Goal: Task Accomplishment & Management: Use online tool/utility

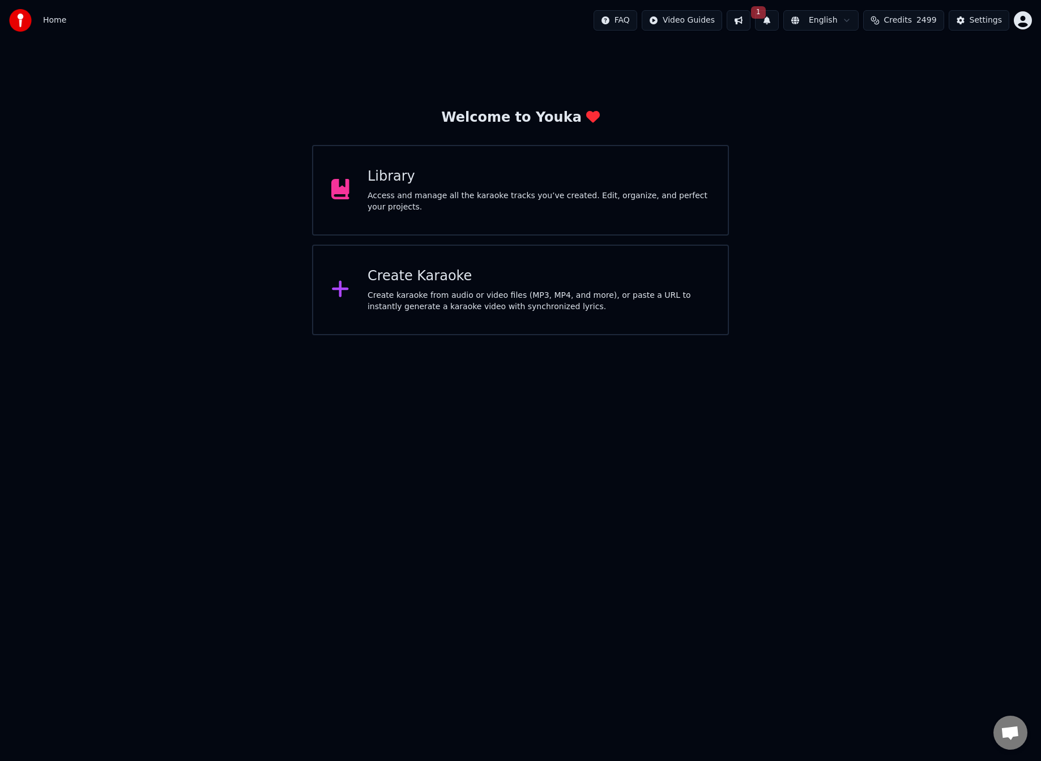
click at [377, 306] on div "Create karaoke from audio or video files (MP3, MP4, and more), or paste a URL t…" at bounding box center [539, 301] width 342 height 23
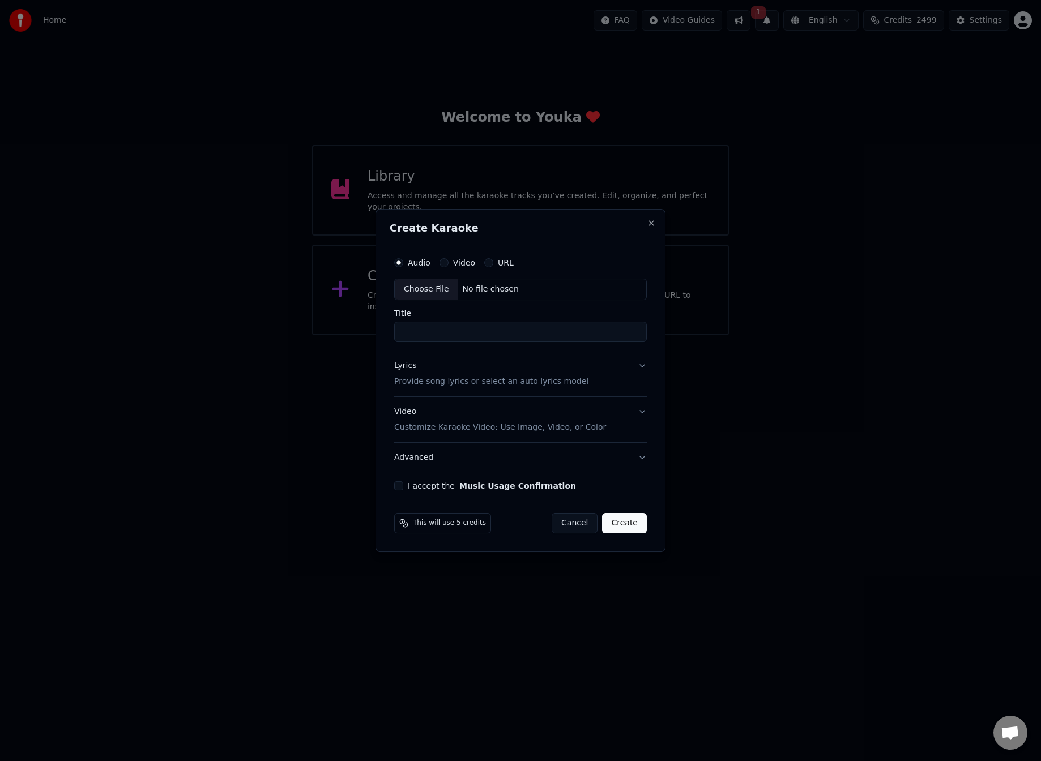
click at [574, 522] on button "Cancel" at bounding box center [575, 523] width 46 height 20
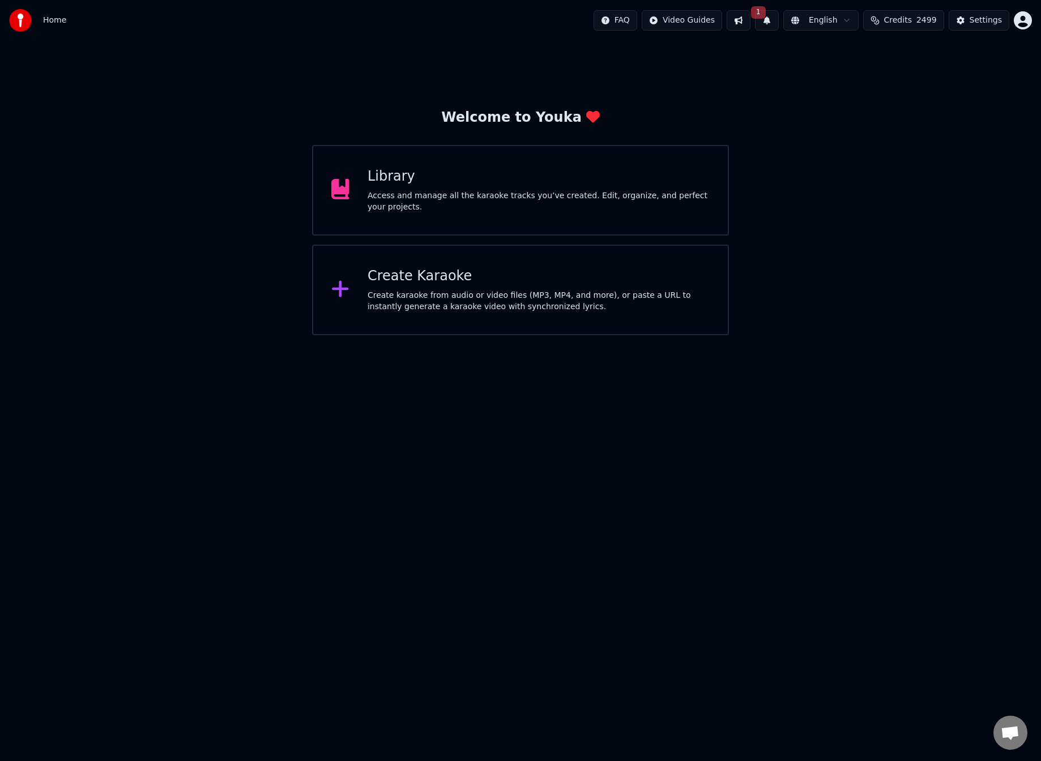
click at [746, 26] on button at bounding box center [739, 20] width 24 height 20
click at [748, 17] on button at bounding box center [739, 20] width 24 height 20
click at [772, 19] on button "1" at bounding box center [767, 20] width 24 height 20
click at [846, 58] on button "Update" at bounding box center [852, 56] width 48 height 20
click at [443, 283] on div "Create Karaoke" at bounding box center [539, 276] width 342 height 18
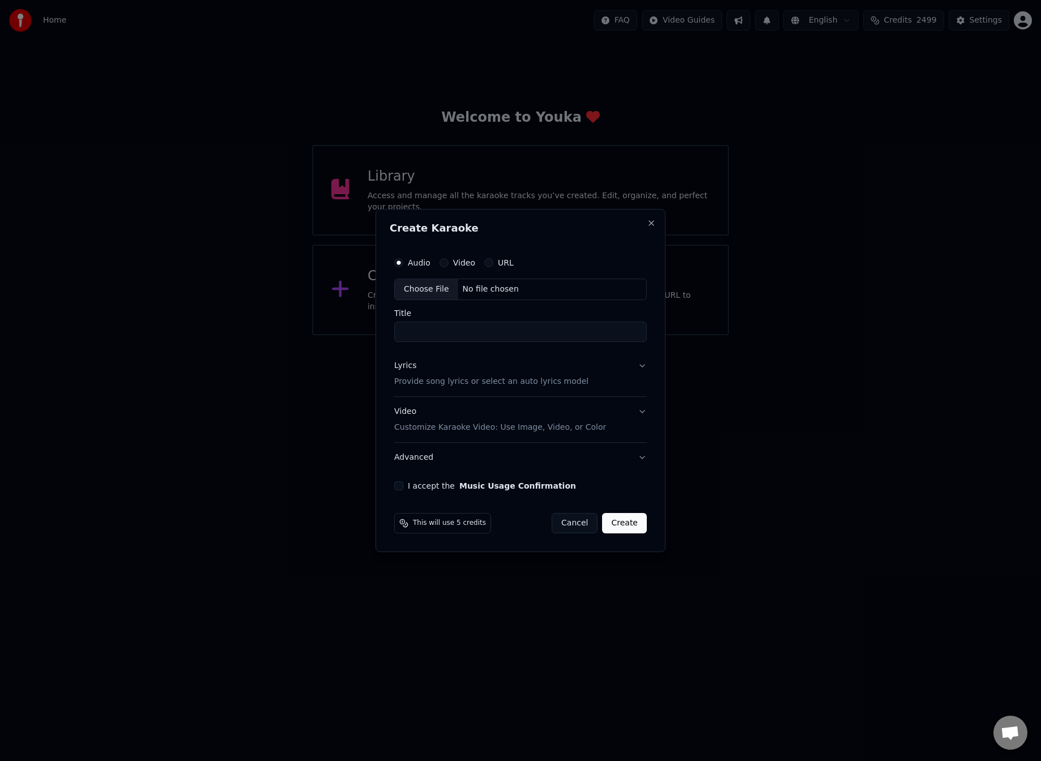
click at [429, 289] on div "Choose File" at bounding box center [426, 289] width 63 height 20
type input "**********"
click at [503, 372] on div "Lyrics Provide song lyrics or select an auto lyrics model" at bounding box center [489, 373] width 194 height 27
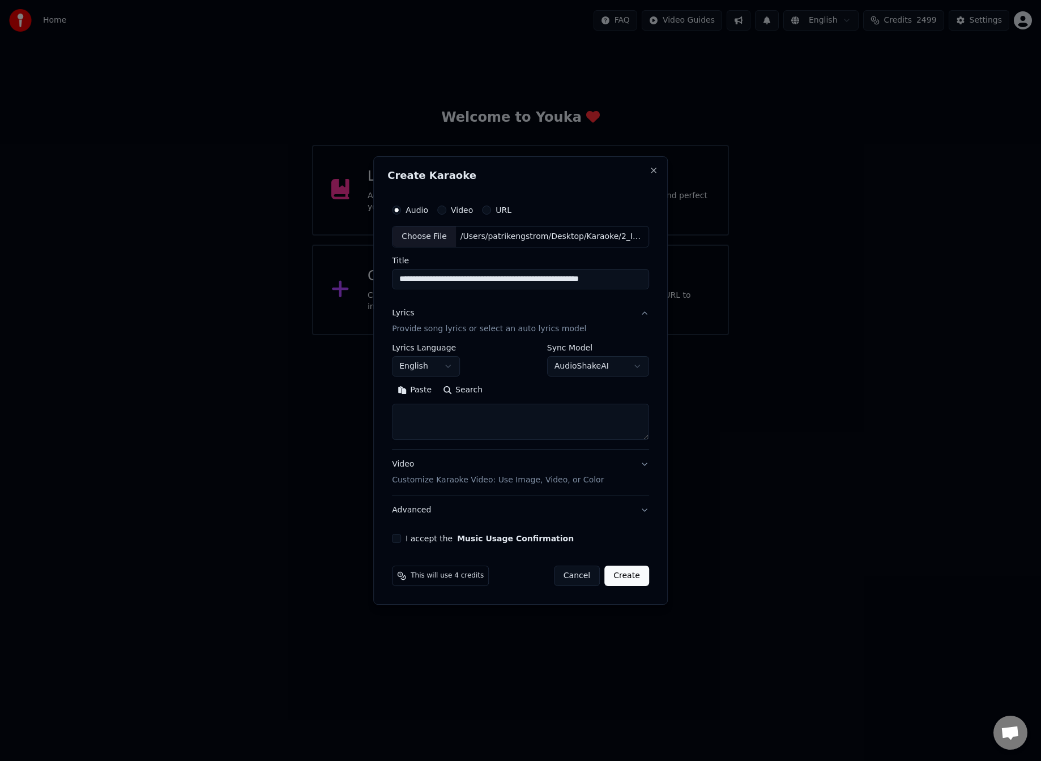
click at [426, 335] on body "**********" at bounding box center [520, 167] width 1041 height 335
select select "**"
click at [428, 390] on button "Paste" at bounding box center [414, 390] width 45 height 18
click at [513, 390] on button "Expand" at bounding box center [514, 390] width 53 height 18
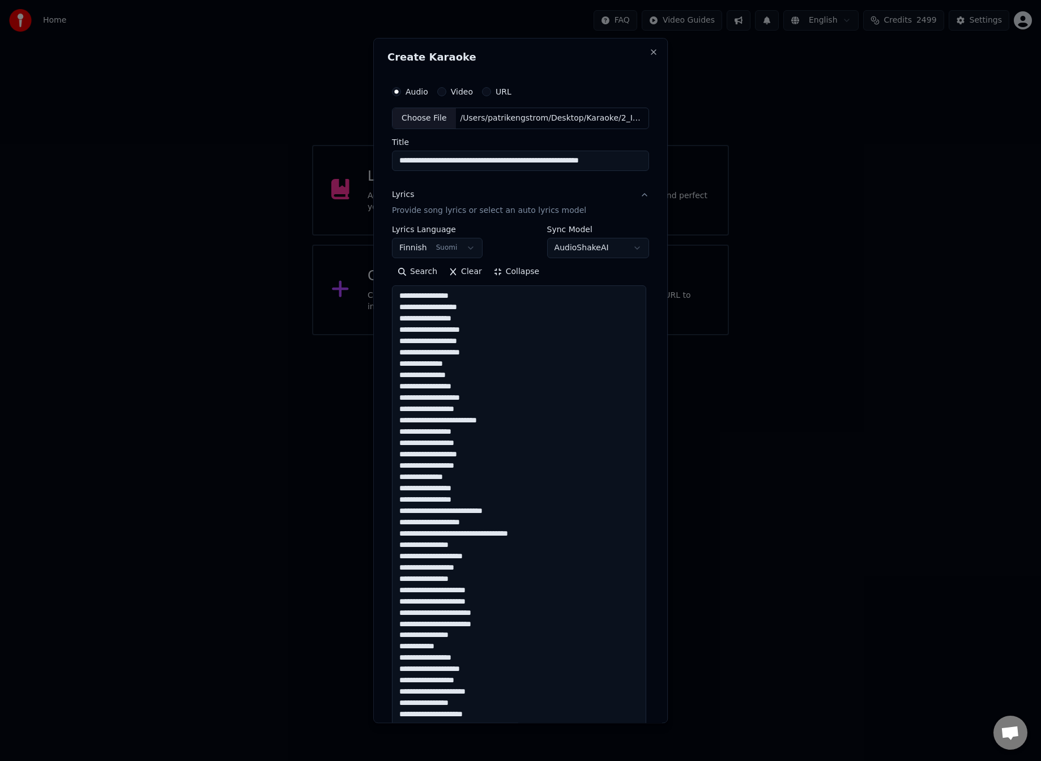
scroll to position [425, 0]
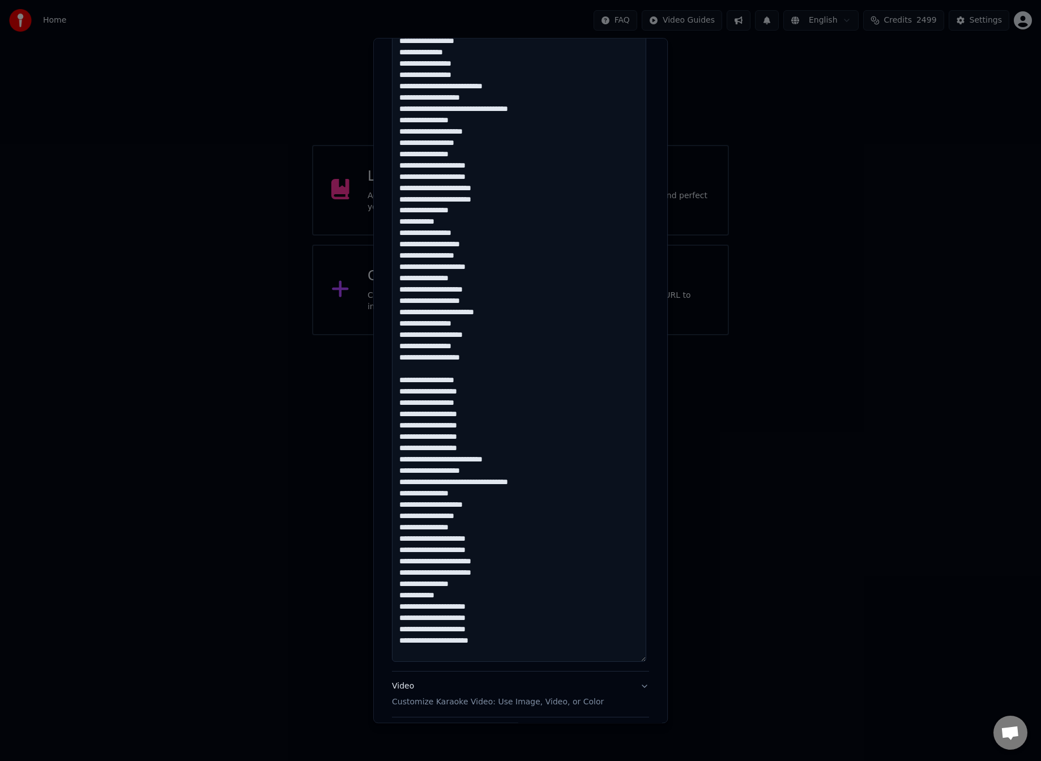
click at [410, 369] on textarea at bounding box center [519, 261] width 254 height 801
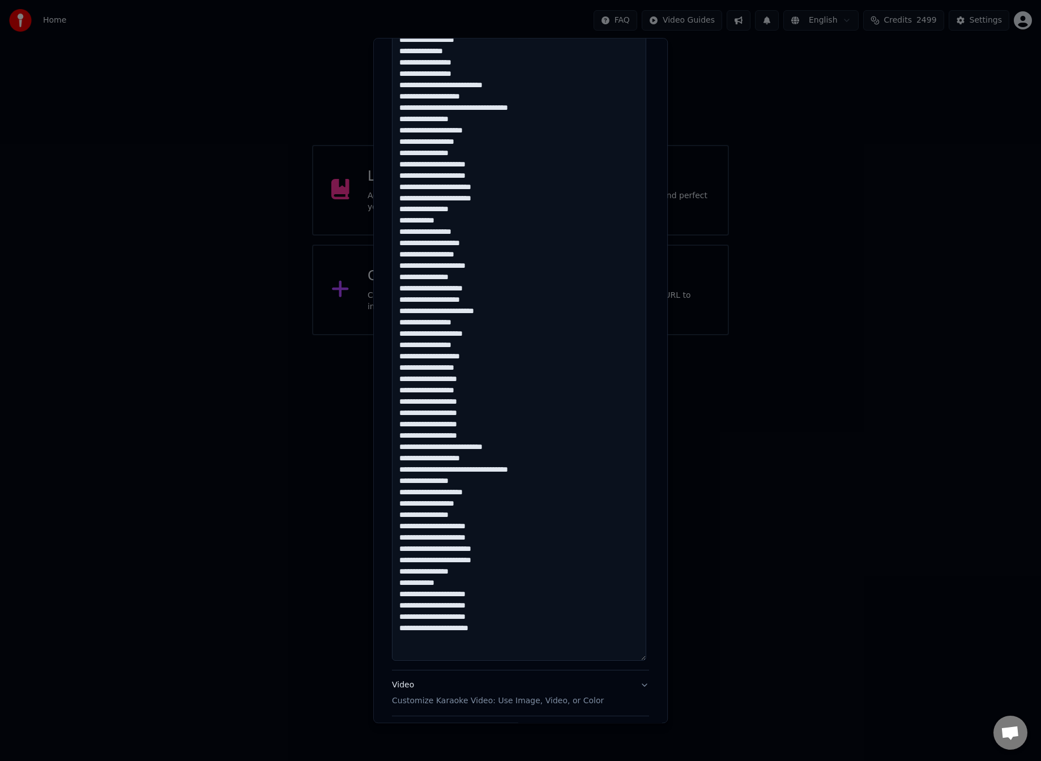
scroll to position [528, 0]
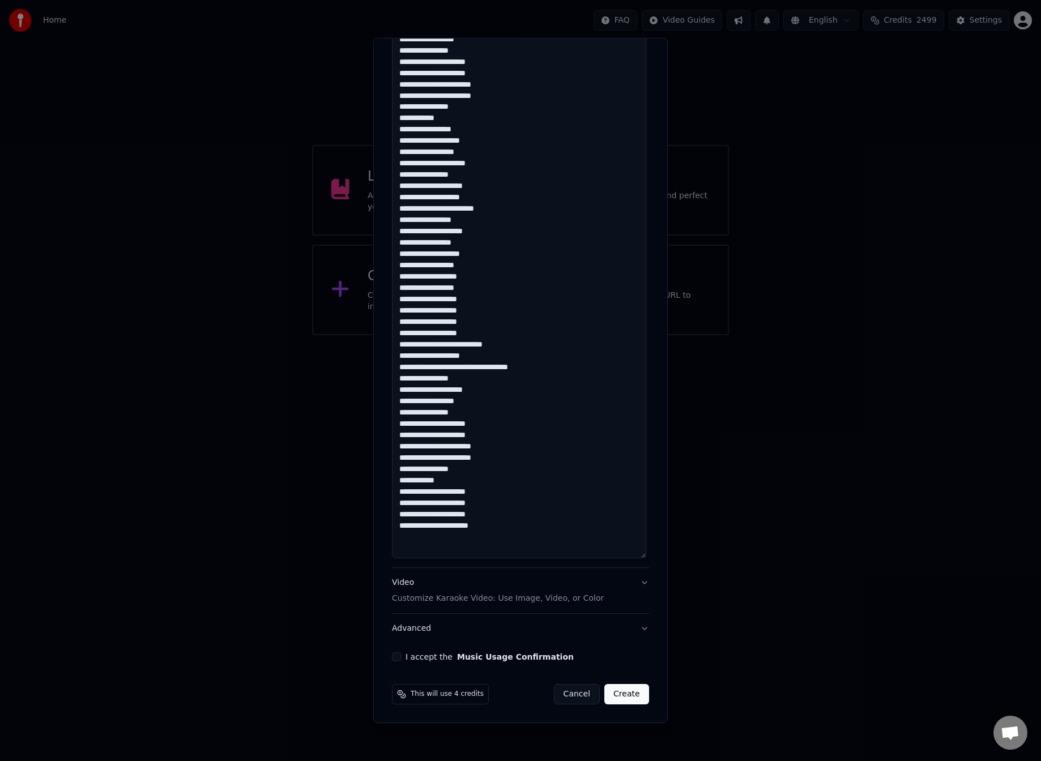
type textarea "**********"
click at [637, 585] on button "Video Customize Karaoke Video: Use Image, Video, or Color" at bounding box center [520, 590] width 257 height 45
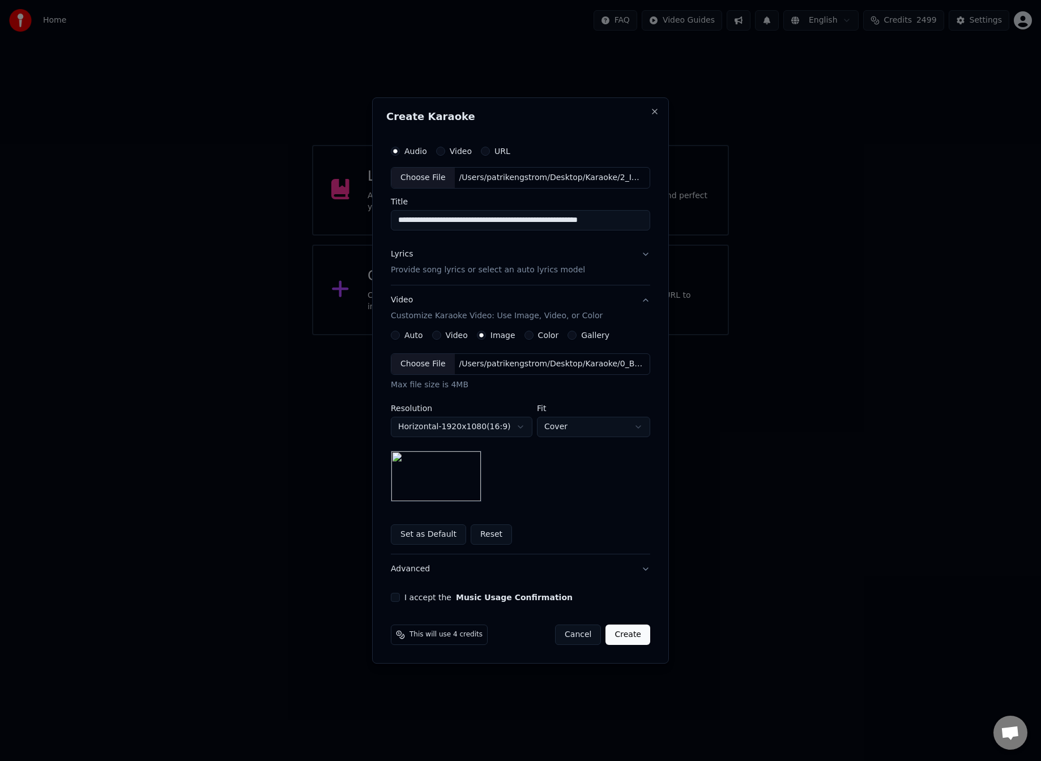
click at [424, 598] on label "I accept the Music Usage Confirmation" at bounding box center [488, 598] width 168 height 8
click at [400, 598] on button "I accept the Music Usage Confirmation" at bounding box center [395, 597] width 9 height 9
click at [633, 636] on button "Create" at bounding box center [628, 635] width 45 height 20
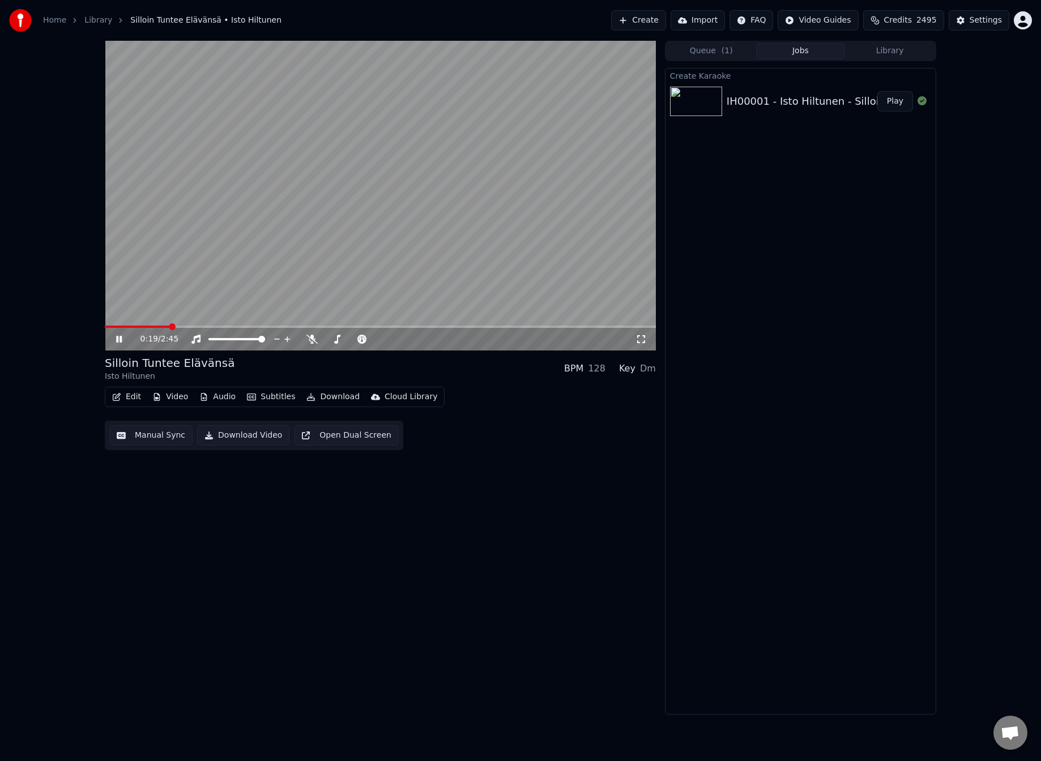
click at [121, 342] on icon at bounding box center [119, 339] width 6 height 7
click at [243, 262] on video at bounding box center [380, 196] width 551 height 310
click at [579, 326] on span at bounding box center [380, 327] width 551 height 2
click at [167, 430] on button "Manual Sync" at bounding box center [150, 435] width 83 height 20
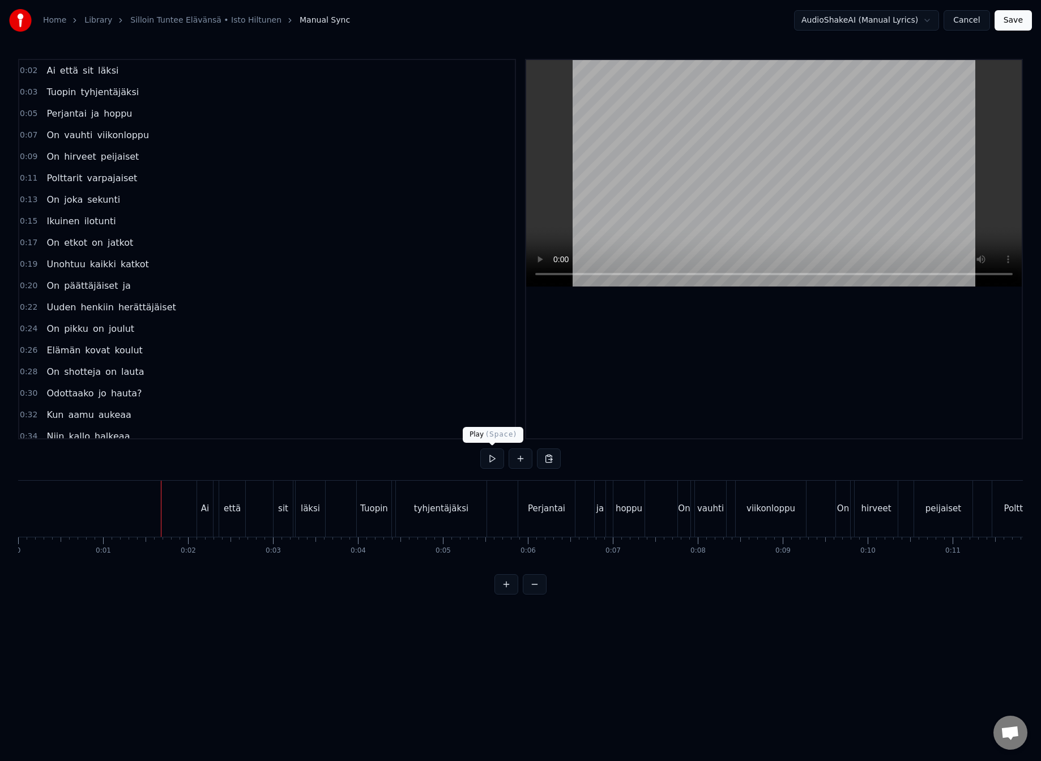
click at [487, 460] on button at bounding box center [492, 459] width 24 height 20
click at [488, 458] on button at bounding box center [492, 459] width 24 height 20
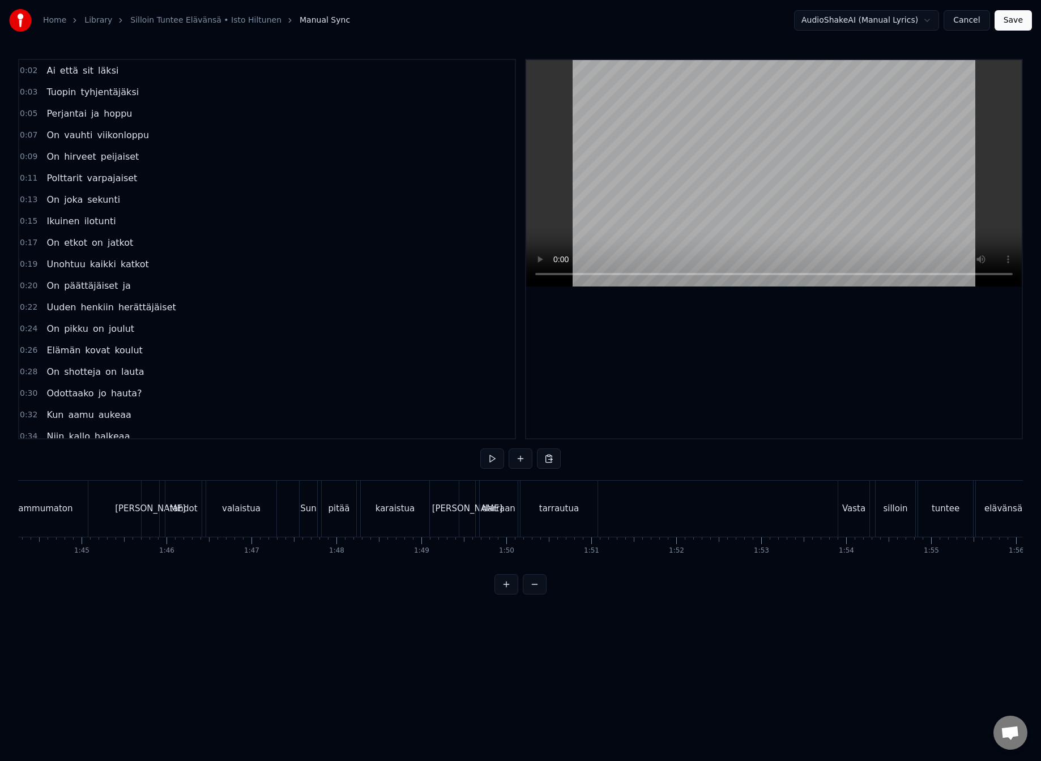
scroll to position [0, 9032]
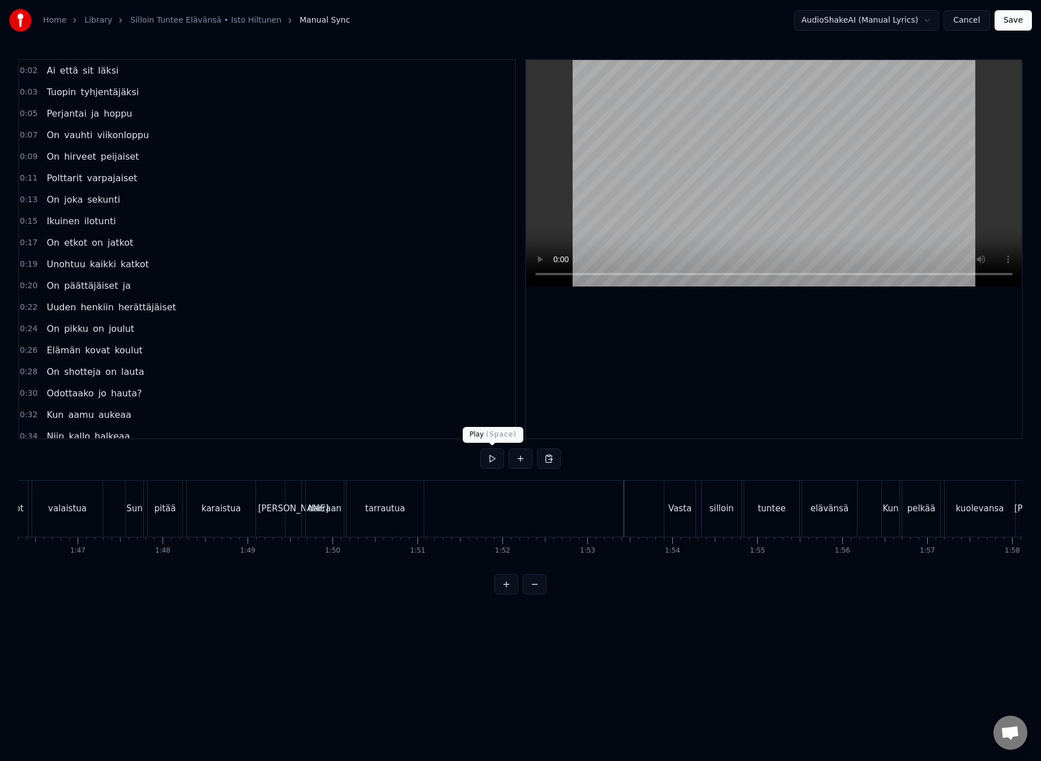
click at [492, 459] on button at bounding box center [492, 459] width 24 height 20
click at [487, 459] on button at bounding box center [492, 459] width 24 height 20
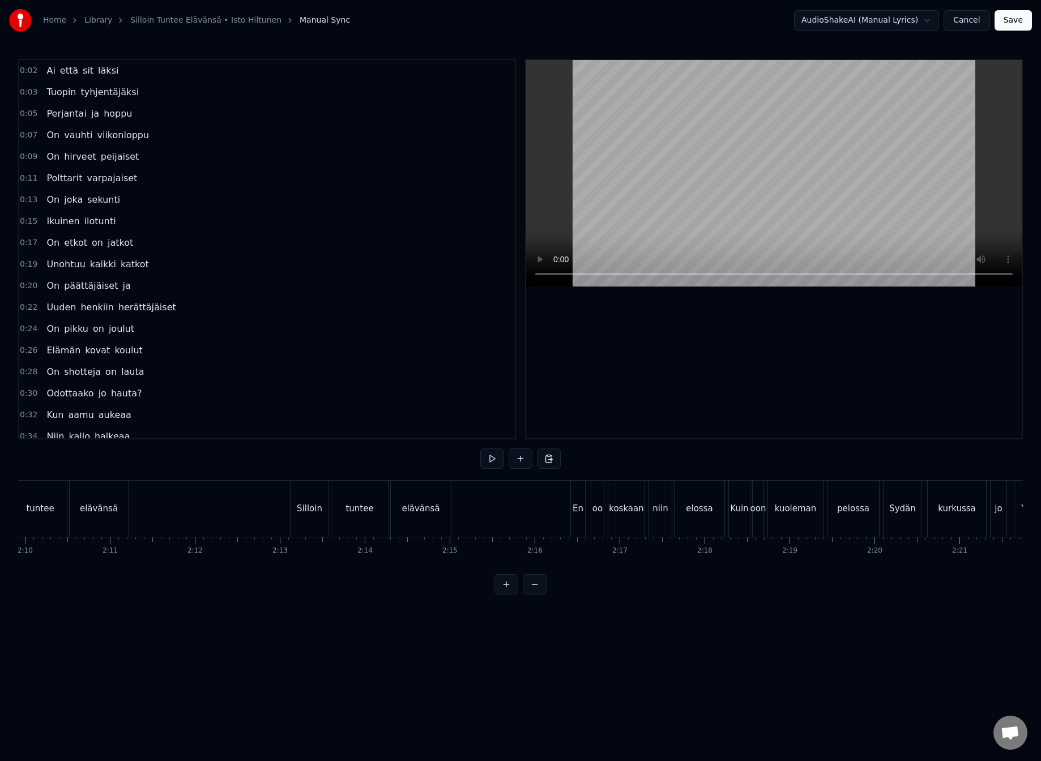
scroll to position [0, 11126]
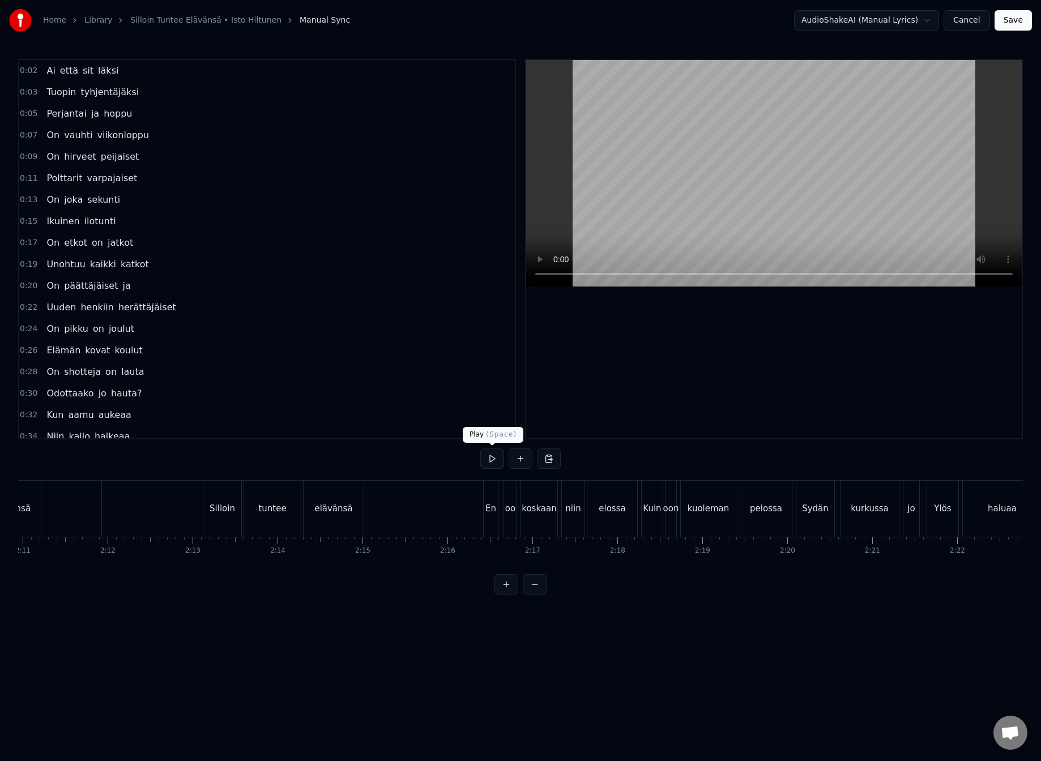
click at [483, 459] on button at bounding box center [492, 459] width 24 height 20
click at [496, 464] on button at bounding box center [492, 459] width 24 height 20
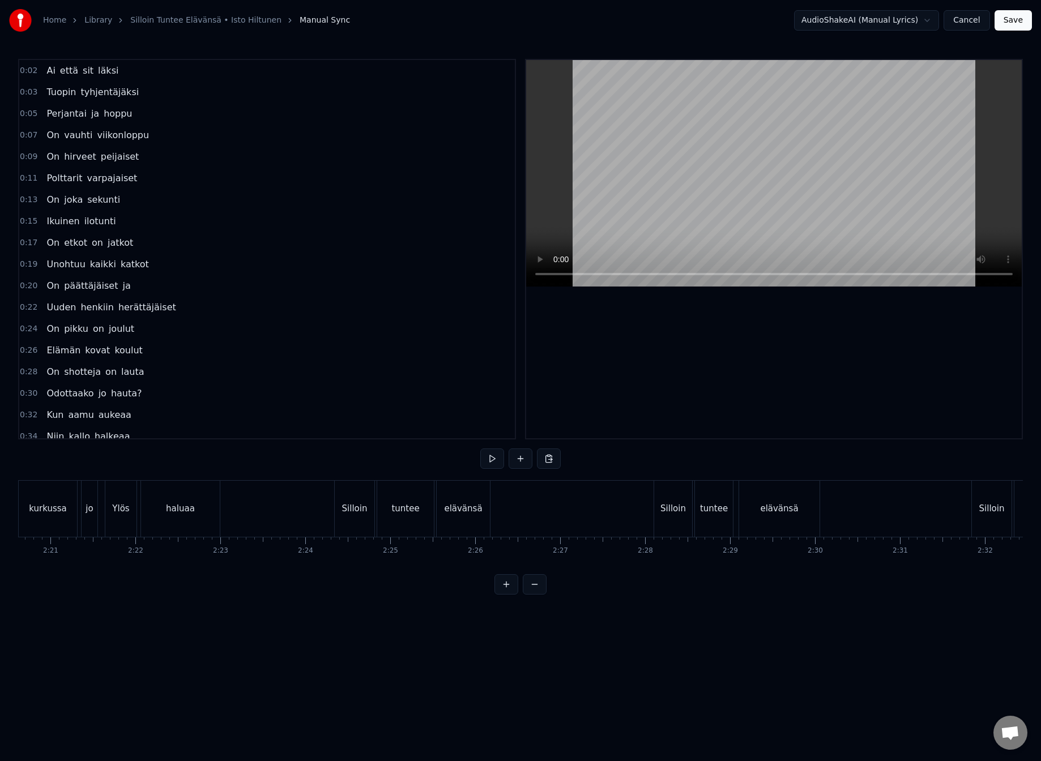
scroll to position [0, 11994]
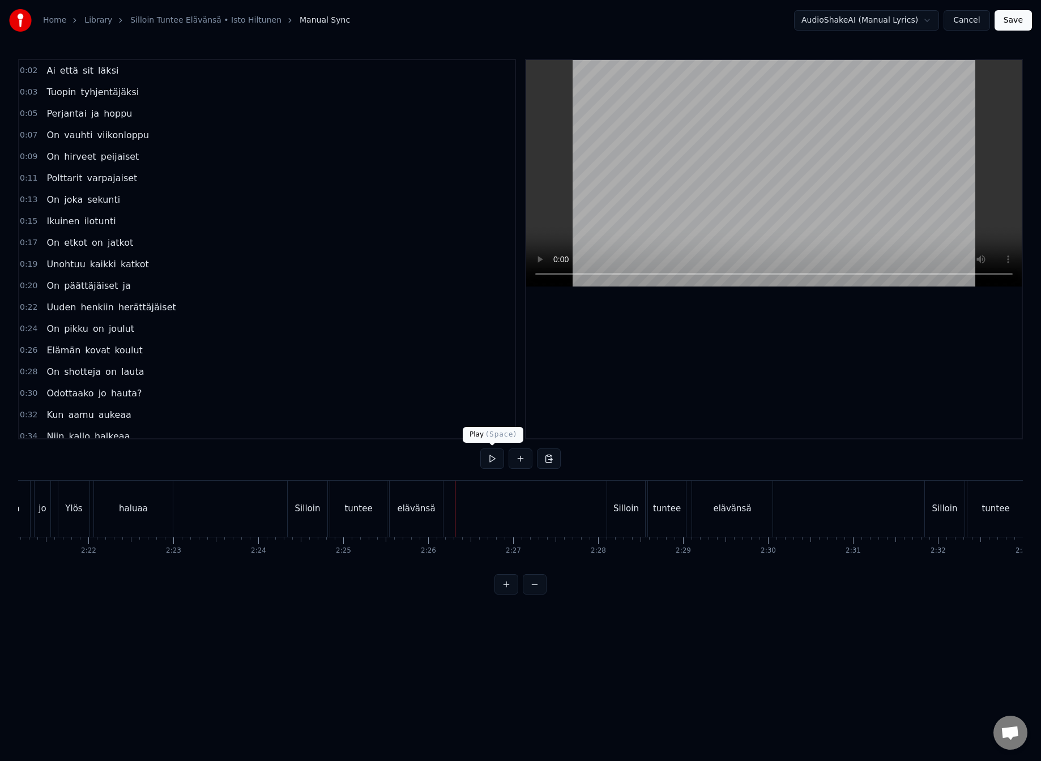
click at [496, 455] on button at bounding box center [492, 459] width 24 height 20
click at [498, 458] on button at bounding box center [492, 459] width 24 height 20
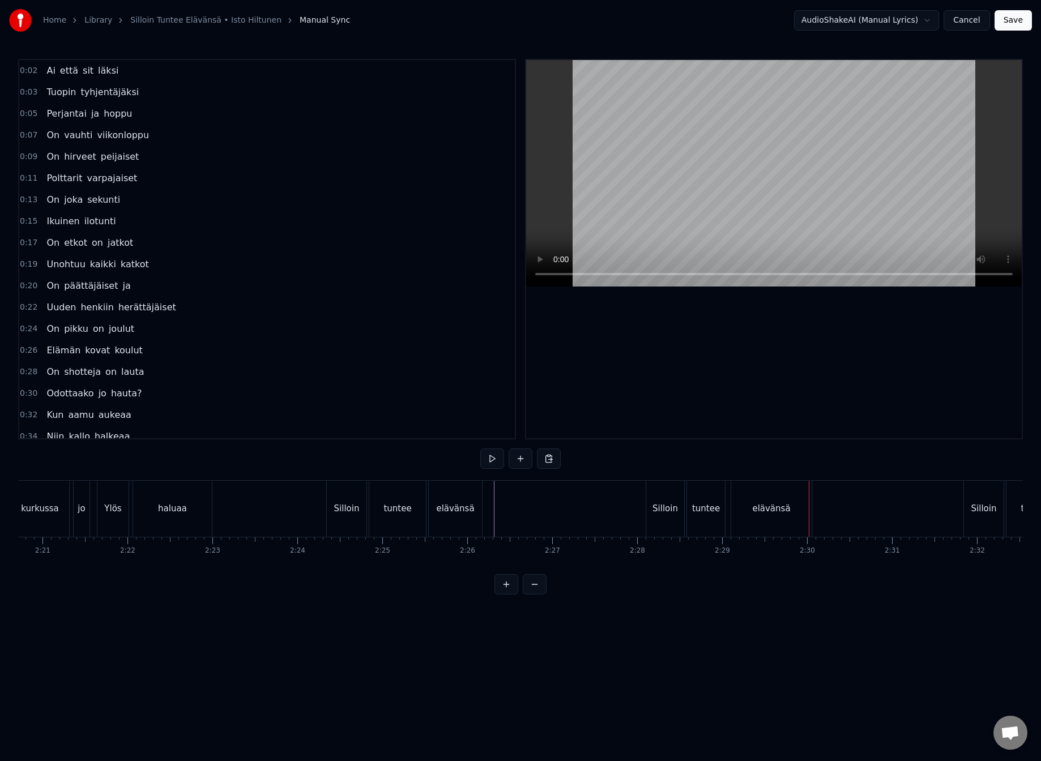
click at [1020, 14] on button "Save" at bounding box center [1013, 20] width 37 height 20
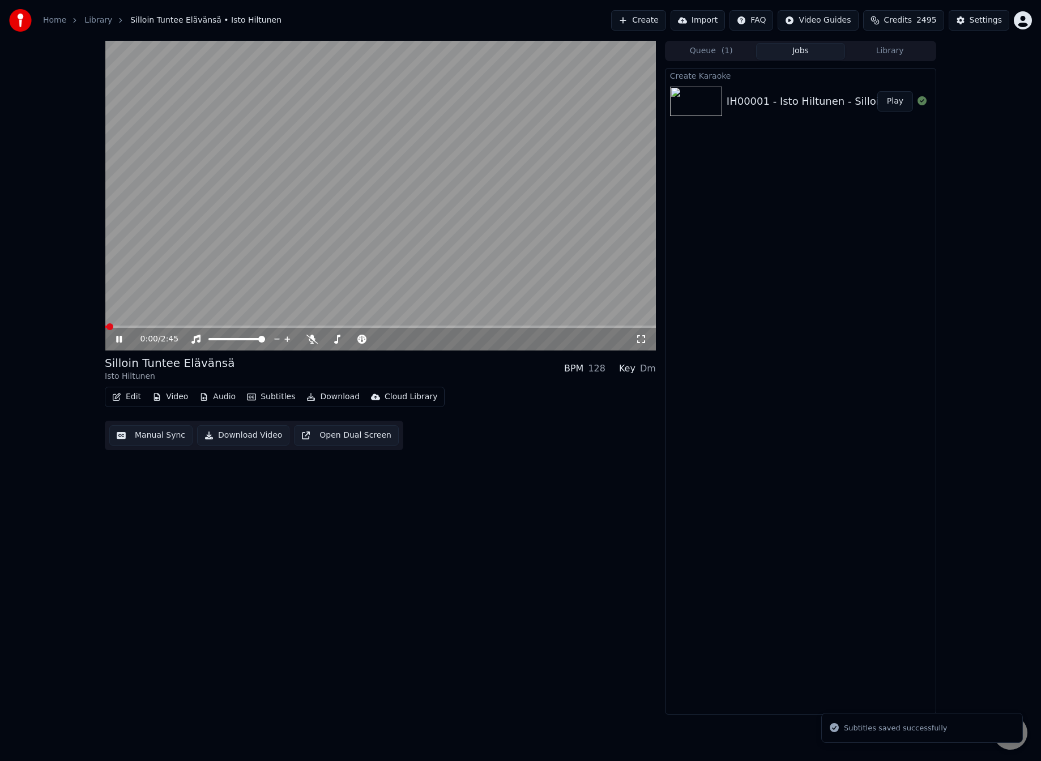
click at [277, 221] on video at bounding box center [380, 196] width 551 height 310
click at [212, 391] on button "Audio" at bounding box center [217, 397] width 45 height 16
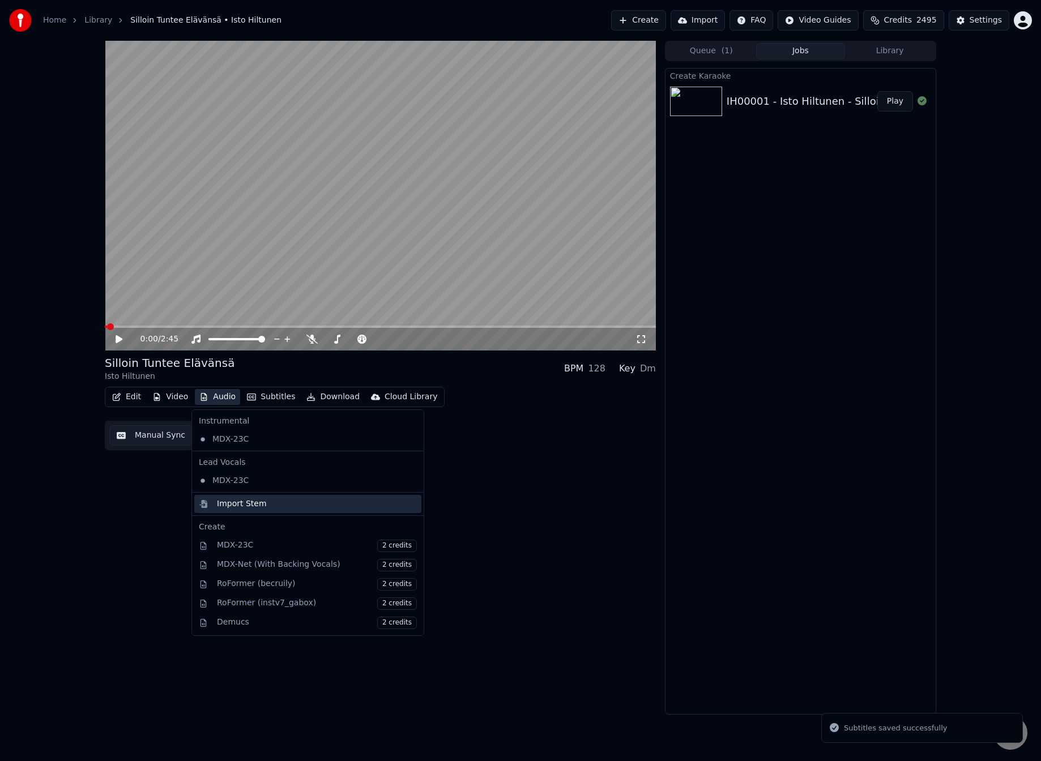
click at [253, 503] on div "Import Stem" at bounding box center [242, 503] width 50 height 11
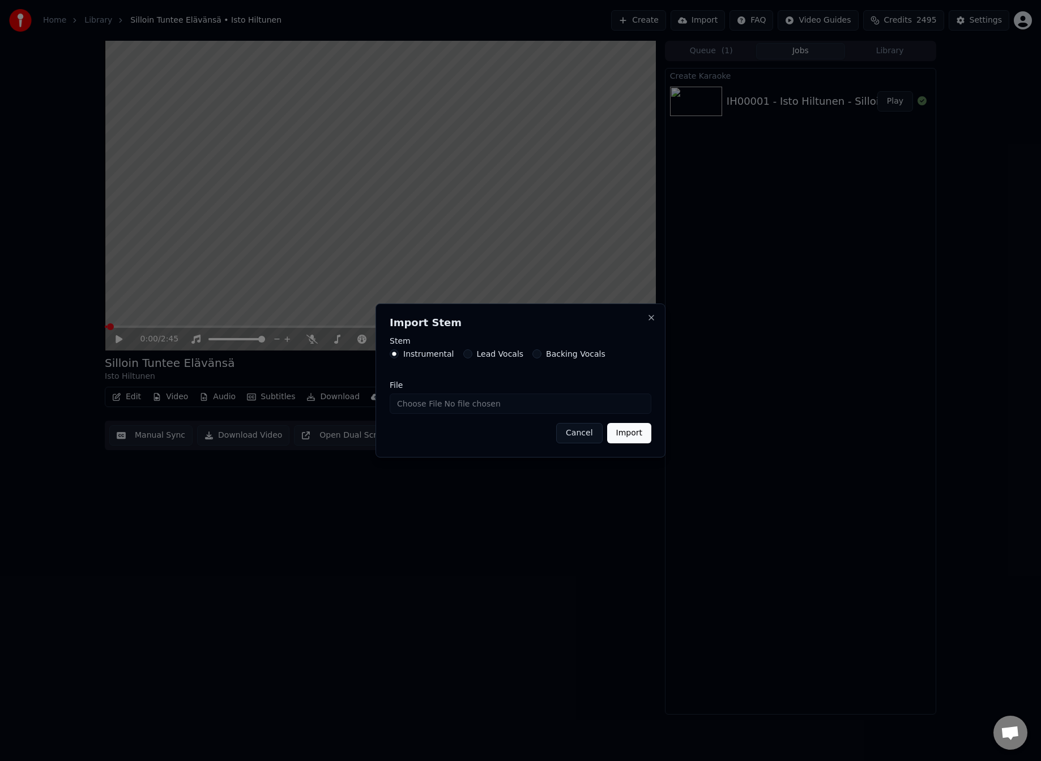
click at [430, 404] on input "File" at bounding box center [521, 404] width 262 height 20
type input "**********"
click at [629, 435] on button "Import" at bounding box center [629, 433] width 44 height 20
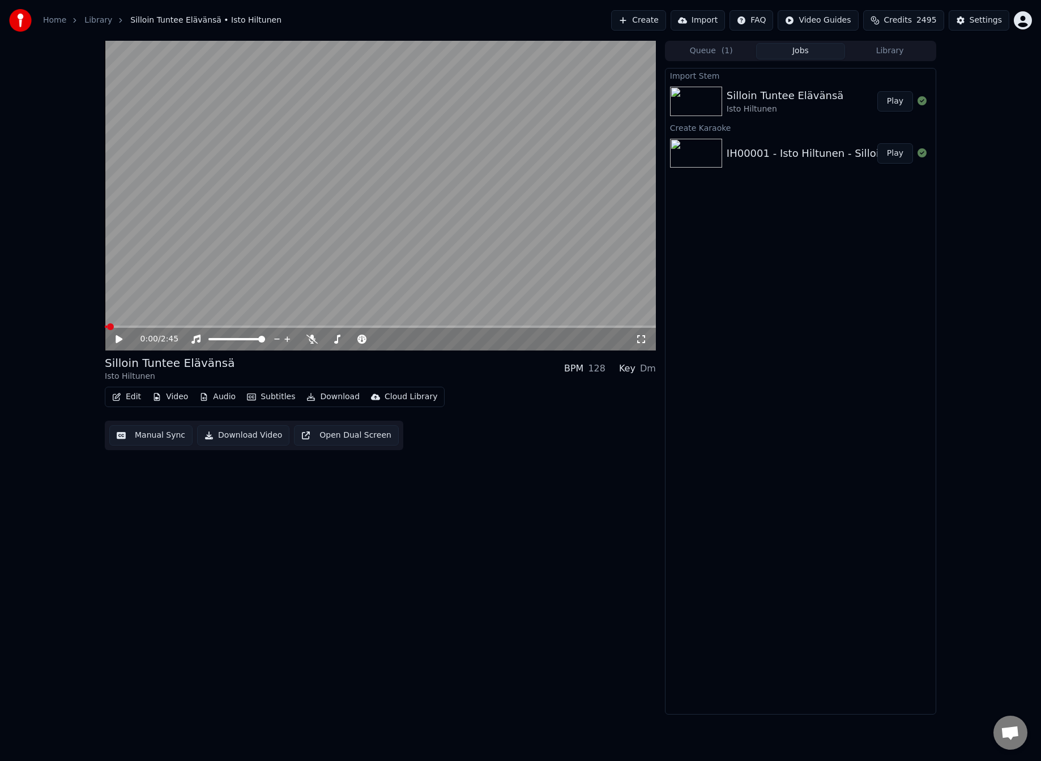
click at [227, 396] on button "Audio" at bounding box center [217, 397] width 45 height 16
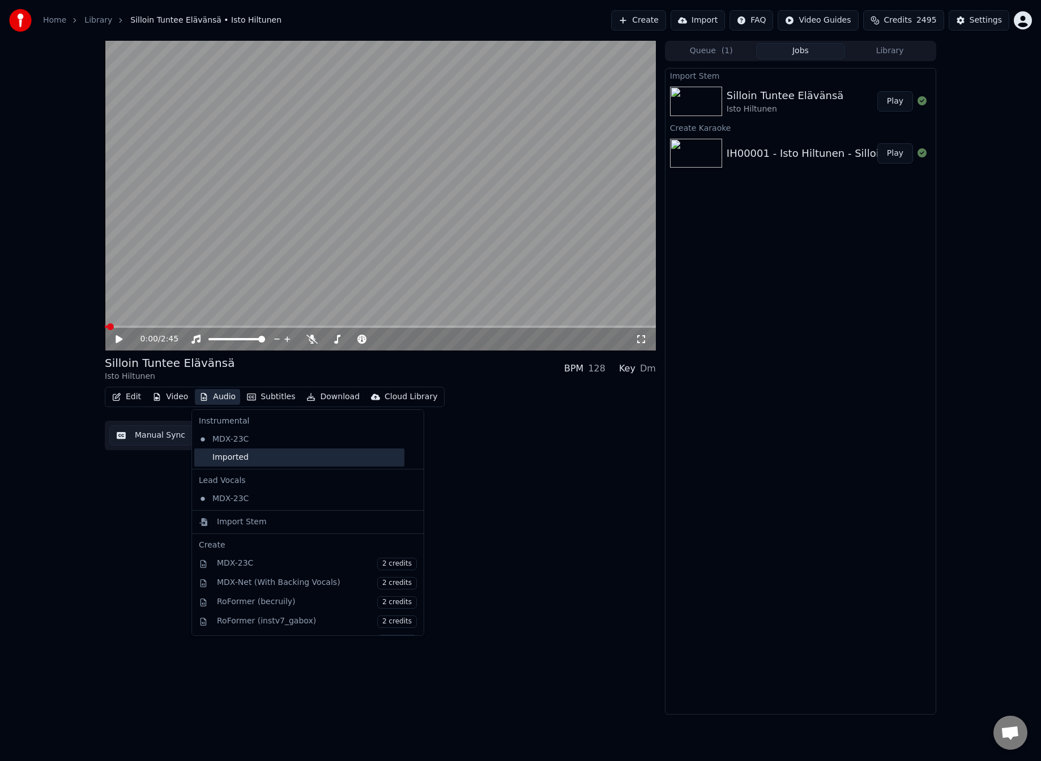
click at [240, 453] on div "Imported" at bounding box center [299, 458] width 210 height 18
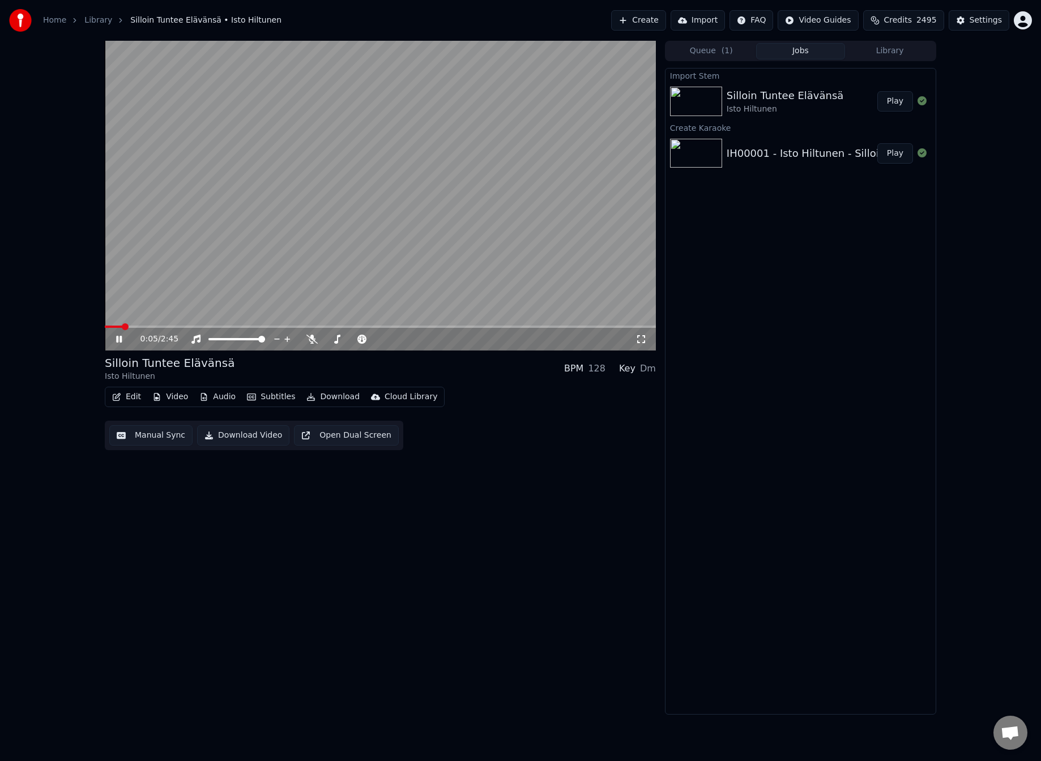
click at [205, 221] on video at bounding box center [380, 196] width 551 height 310
click at [153, 448] on div "Manual Sync Download Video Open Dual Screen" at bounding box center [254, 435] width 299 height 29
click at [154, 444] on button "Manual Sync" at bounding box center [150, 435] width 83 height 20
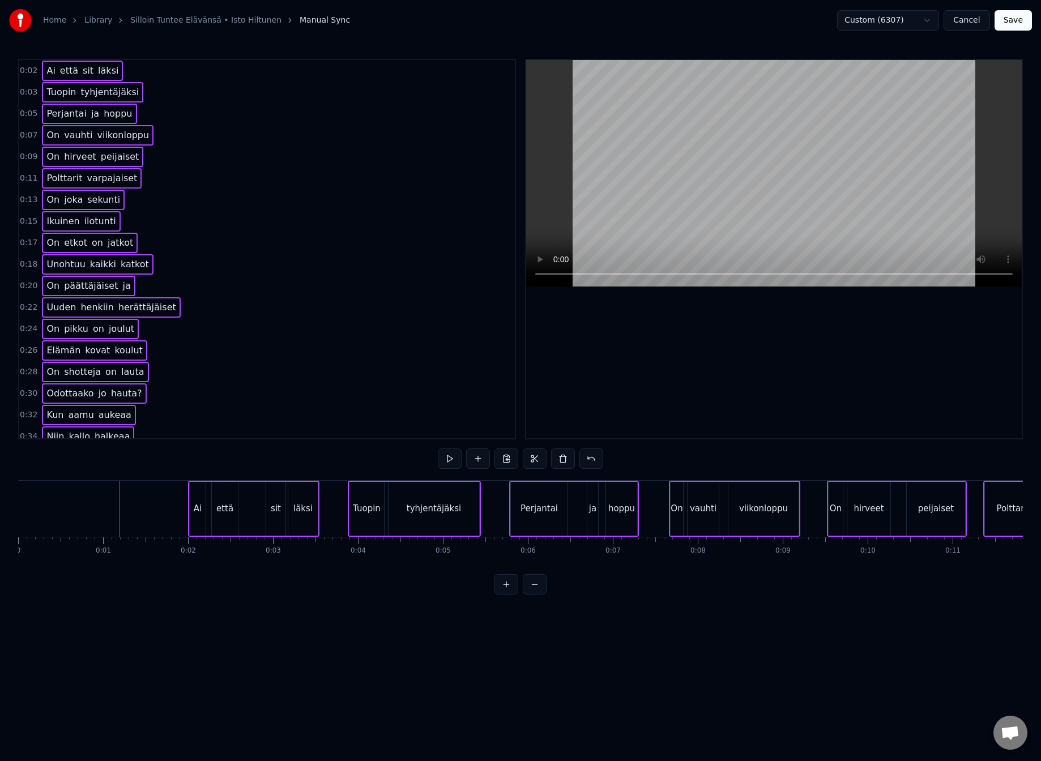
click at [119, 511] on div at bounding box center [119, 509] width 1 height 56
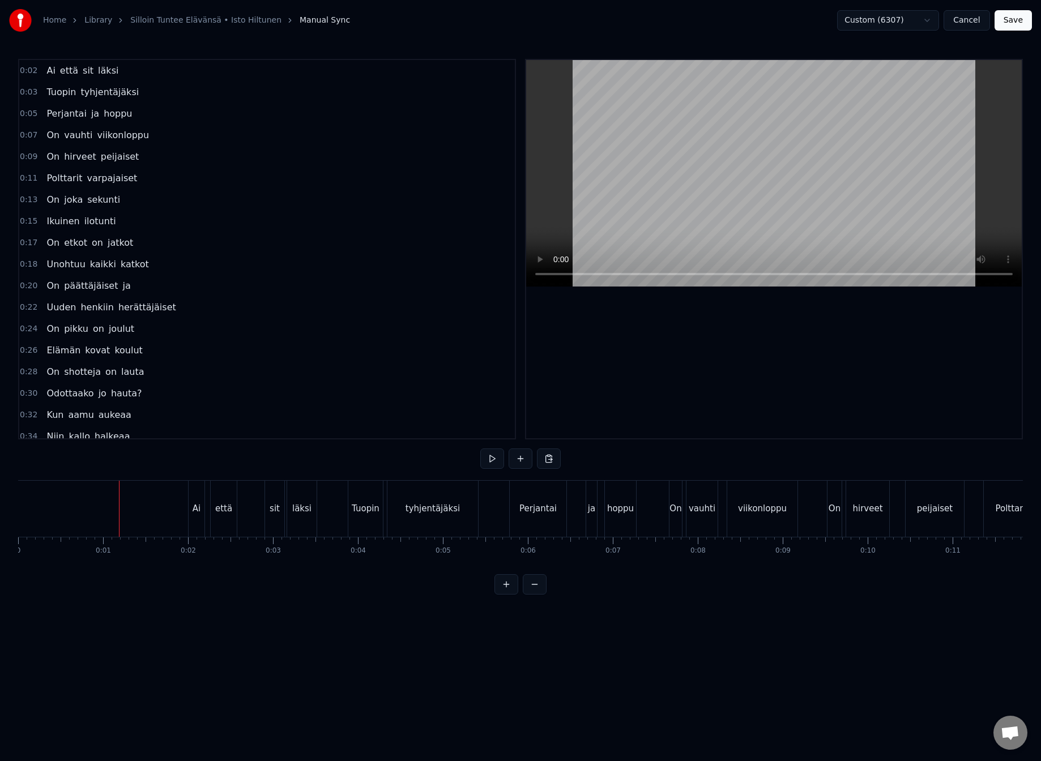
click at [1013, 21] on button "Save" at bounding box center [1013, 20] width 37 height 20
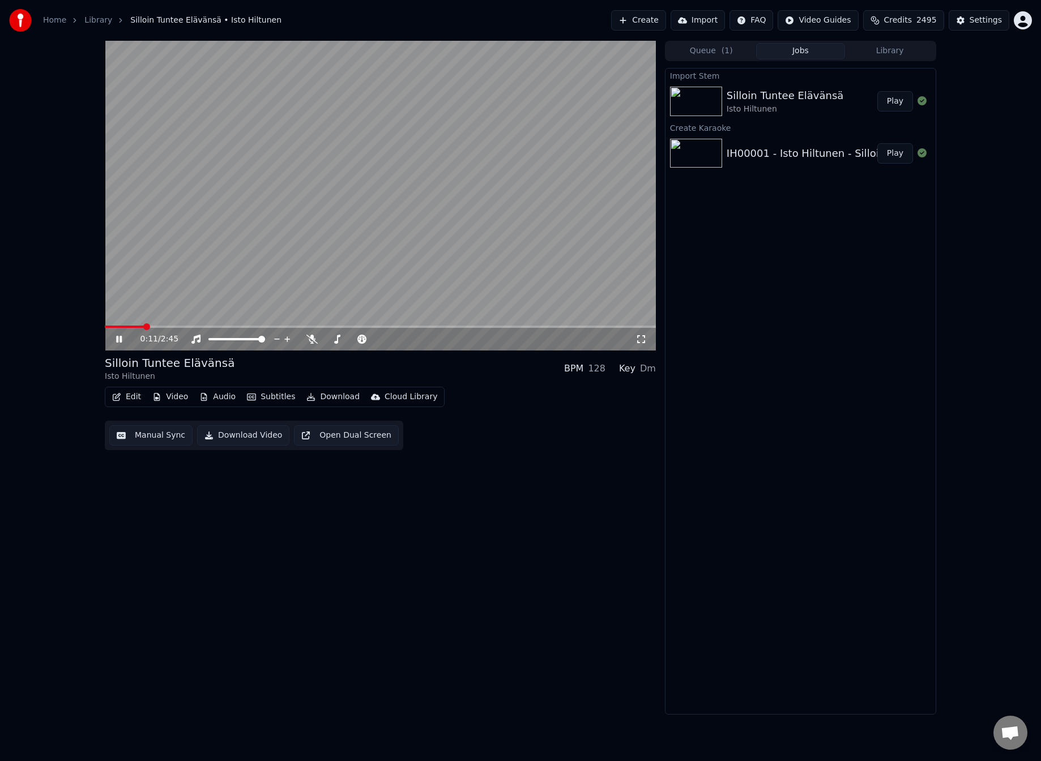
click at [325, 254] on video at bounding box center [380, 196] width 551 height 310
click at [339, 395] on button "Download" at bounding box center [333, 397] width 62 height 16
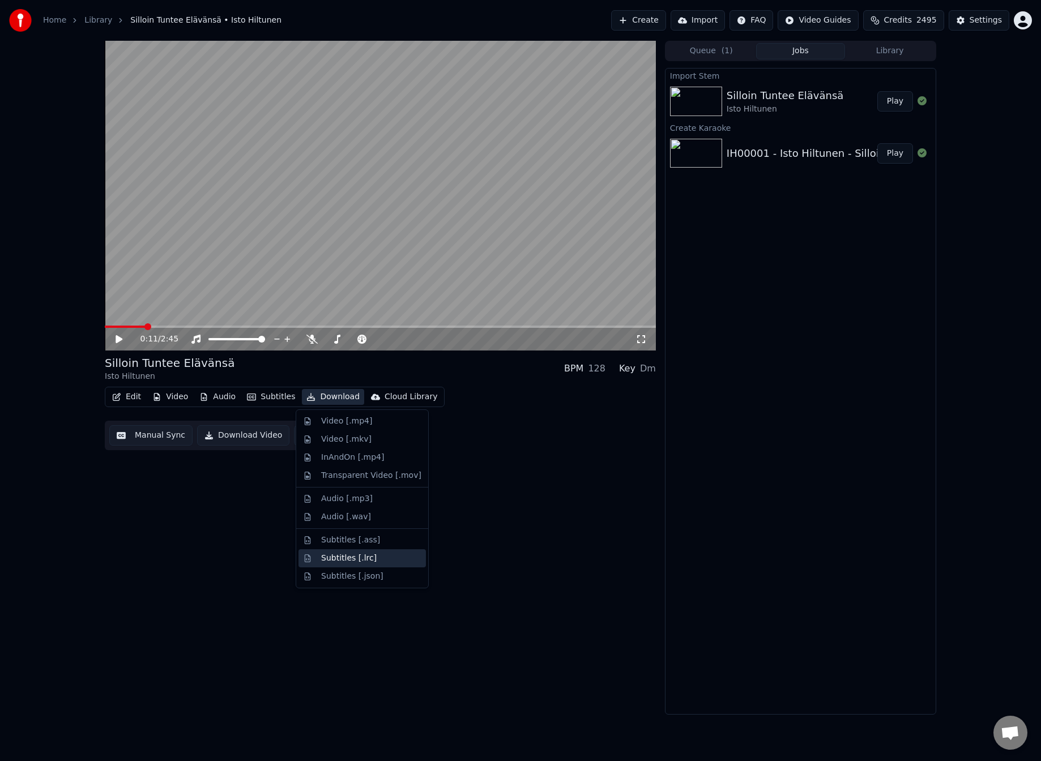
click at [374, 560] on div "Subtitles [.lrc]" at bounding box center [371, 558] width 100 height 11
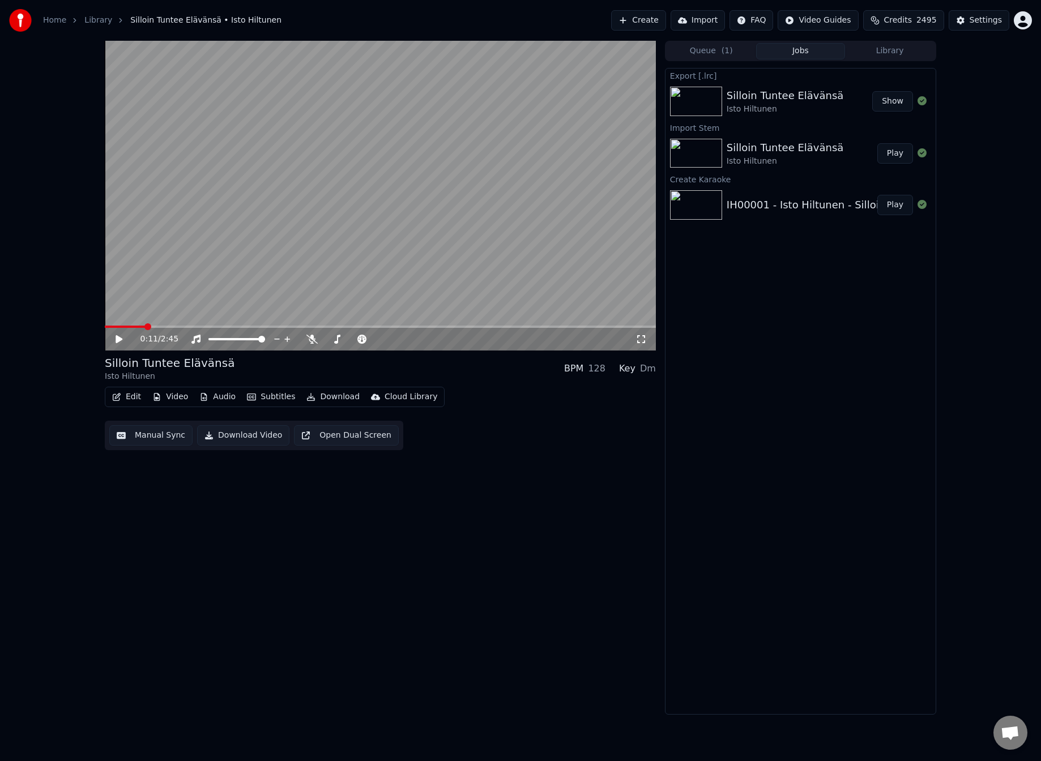
click at [327, 392] on button "Download" at bounding box center [333, 397] width 62 height 16
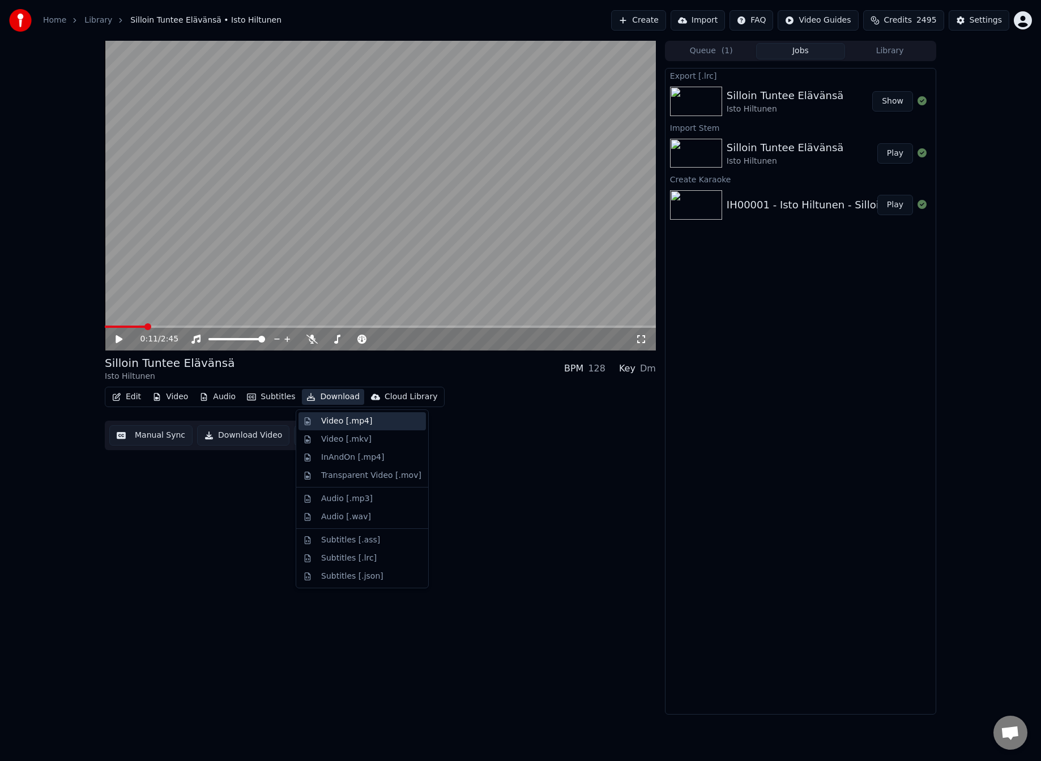
click at [341, 422] on div "Video [.mp4]" at bounding box center [346, 421] width 51 height 11
